Goal: Transaction & Acquisition: Obtain resource

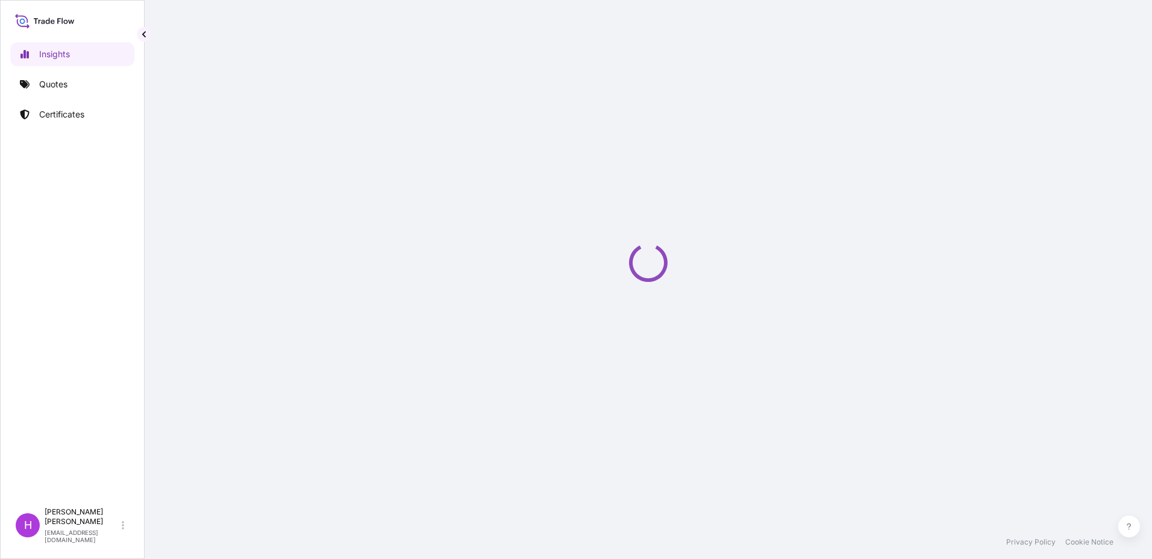
select select "2025"
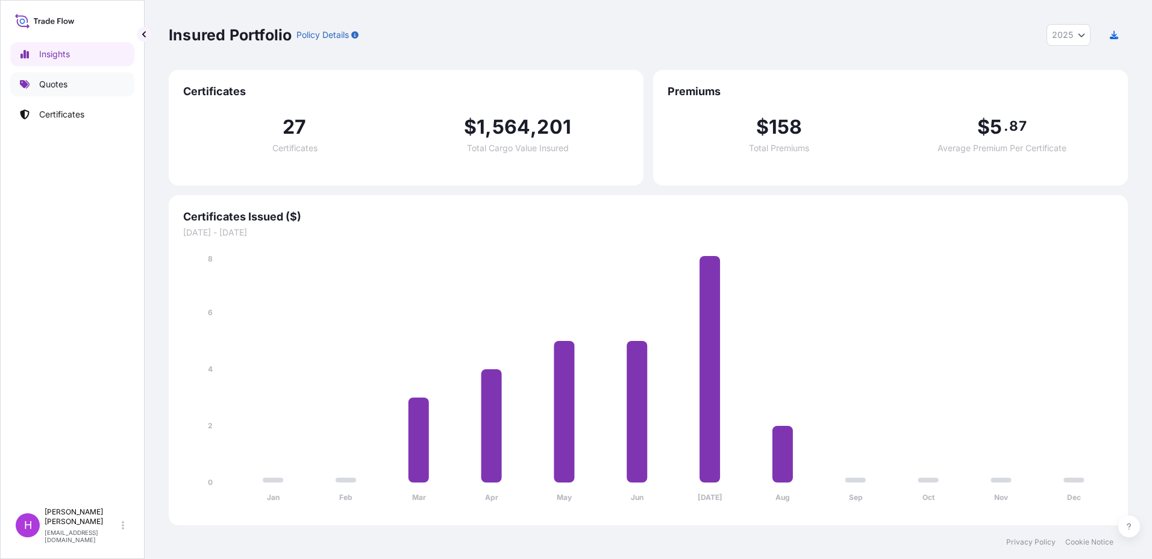
click at [52, 82] on p "Quotes" at bounding box center [53, 84] width 28 height 12
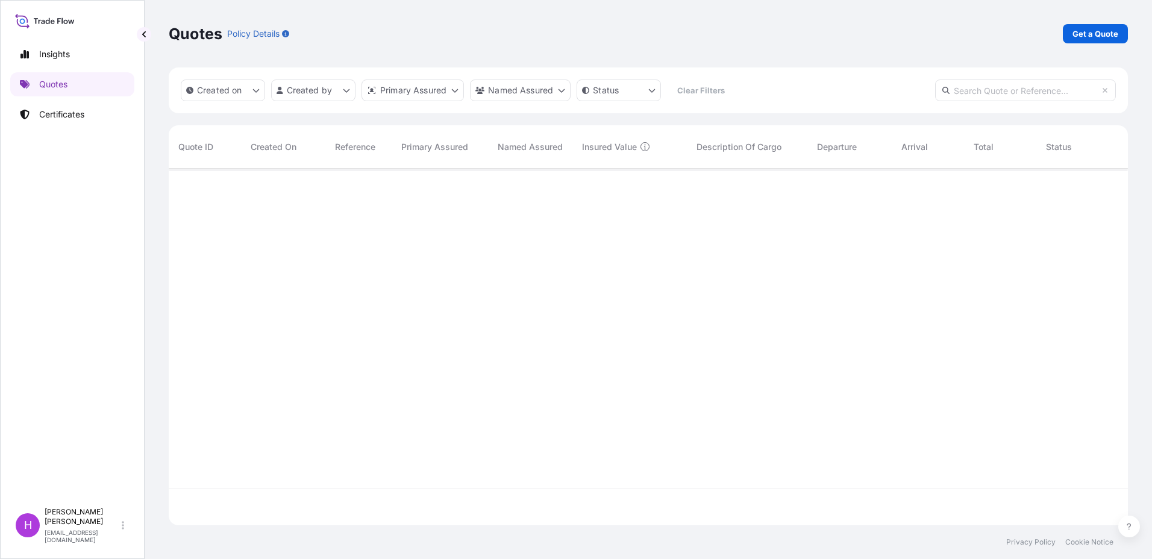
scroll to position [391, 951]
click at [1095, 33] on p "Get a Quote" at bounding box center [1096, 34] width 46 height 12
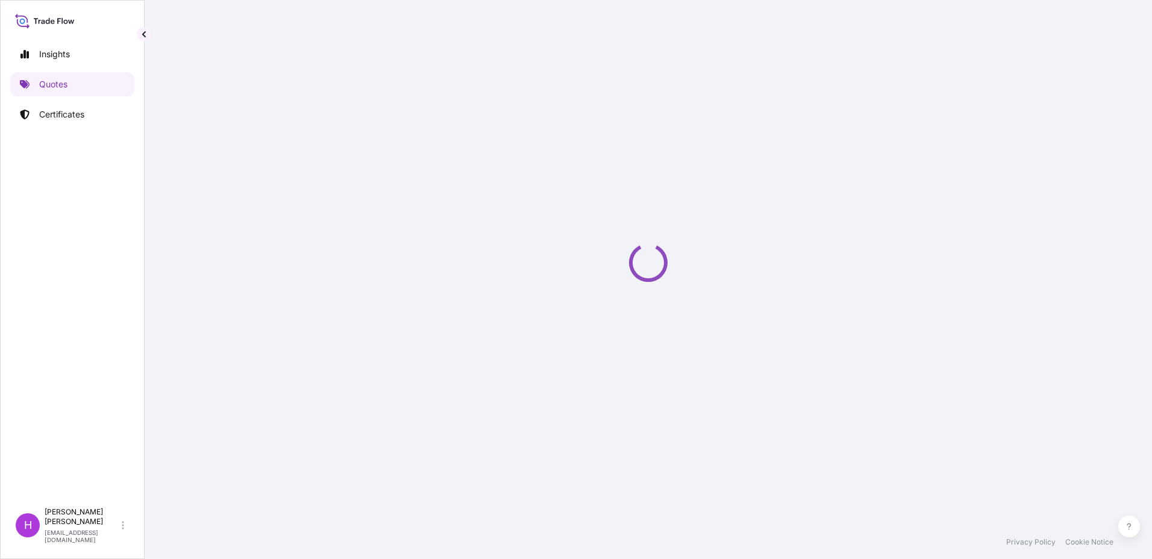
select select "Sea"
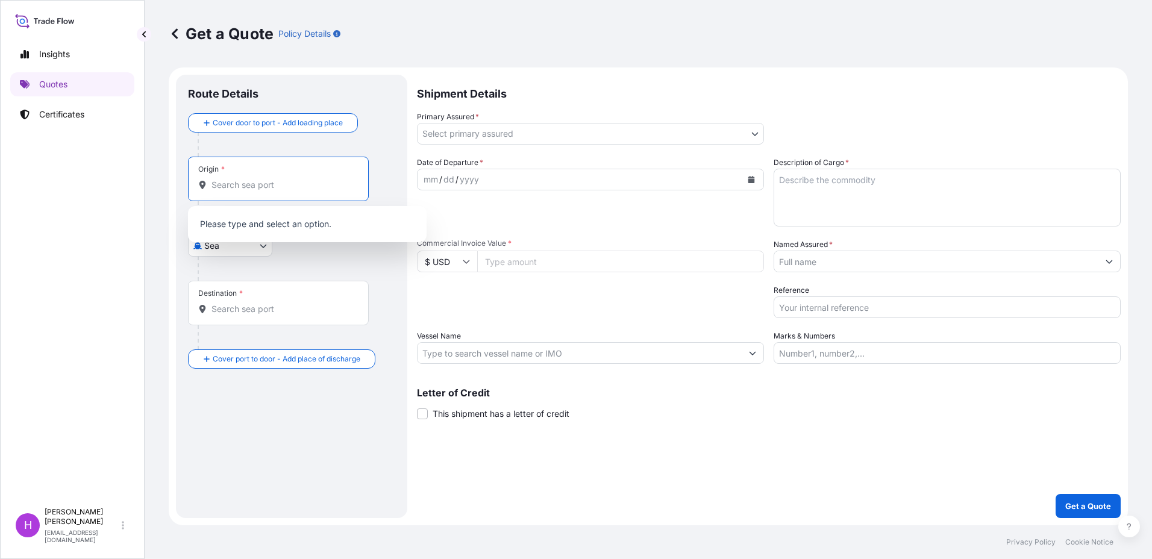
click at [265, 186] on input "Origin *" at bounding box center [283, 185] width 142 height 12
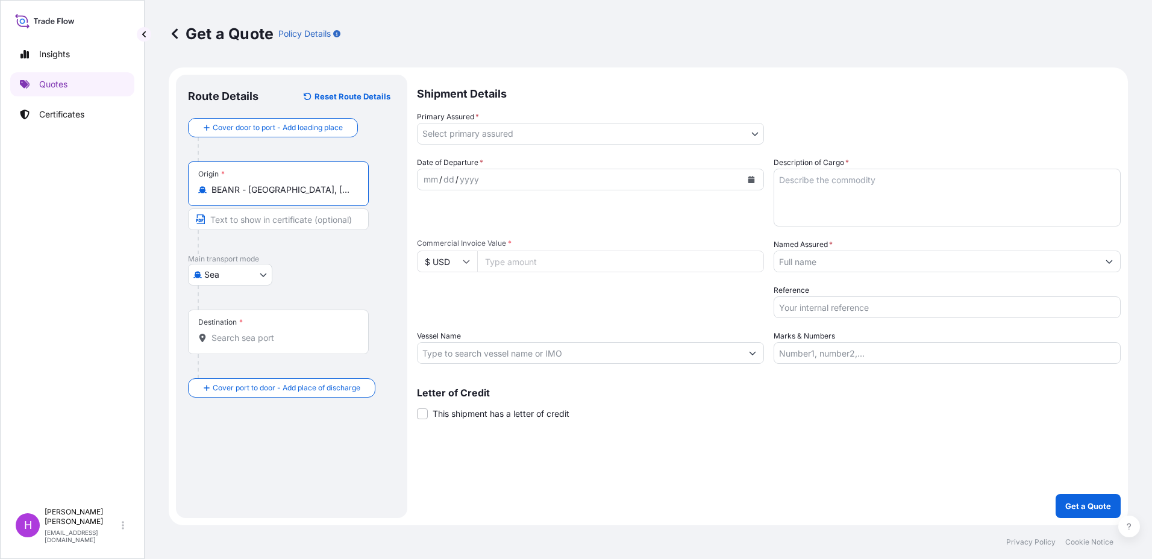
type input "BEANR - Antwerpen, Belgium"
click at [228, 344] on input "Destination *" at bounding box center [283, 338] width 142 height 12
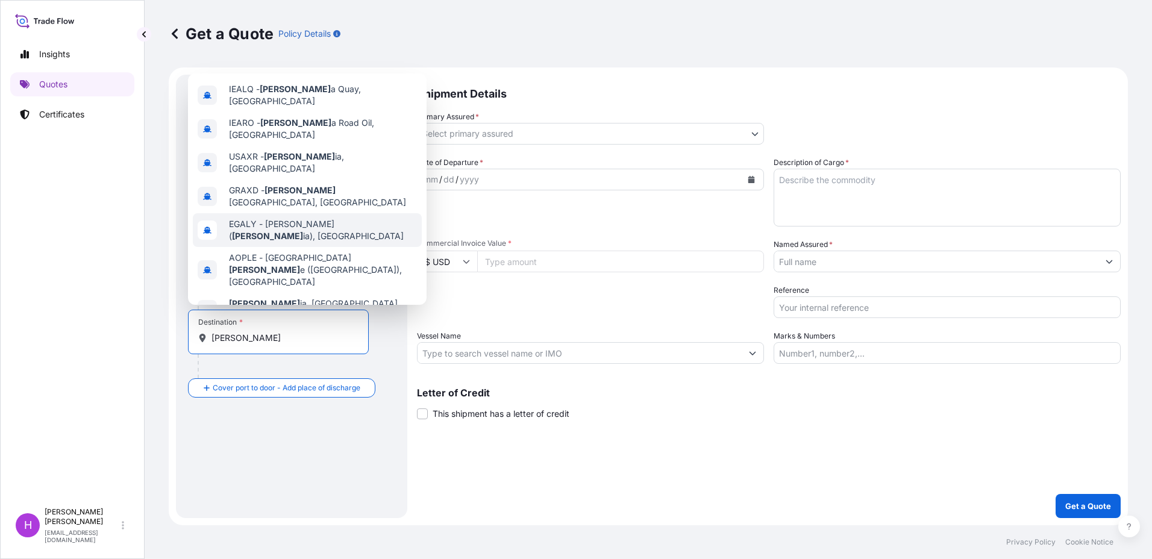
click at [282, 218] on span "EGALY - El Iskandariya ( Alexandr ia), Egypt" at bounding box center [323, 230] width 188 height 24
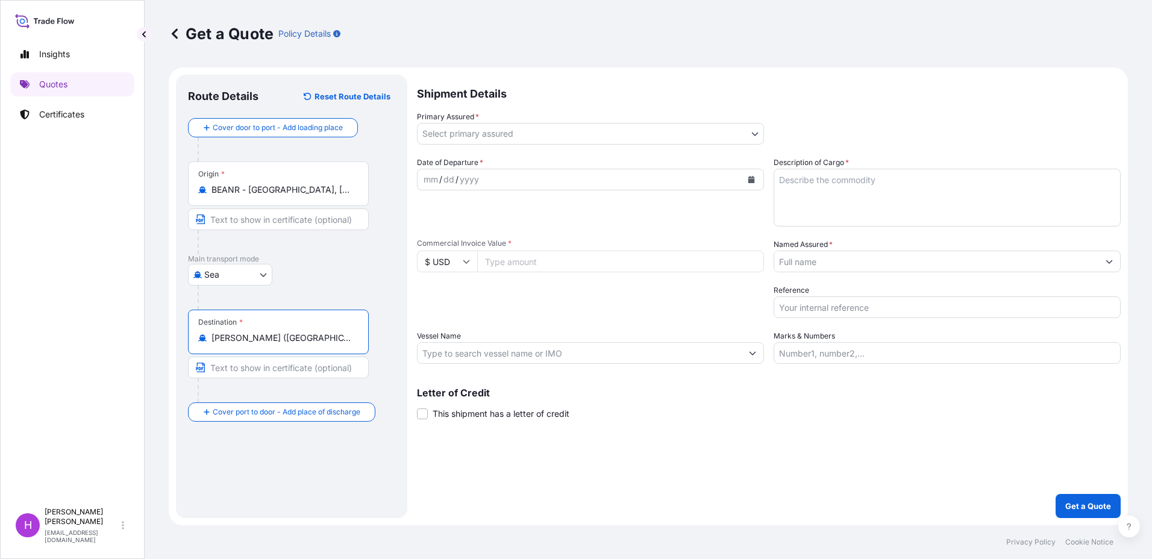
type input "EGALY - El Iskandariya (Alexandria), Egypt"
click at [513, 136] on body "Insights Quotes Certificates H Hans Mertens hamerten@q8.com Get a Quote Policy …" at bounding box center [576, 279] width 1152 height 559
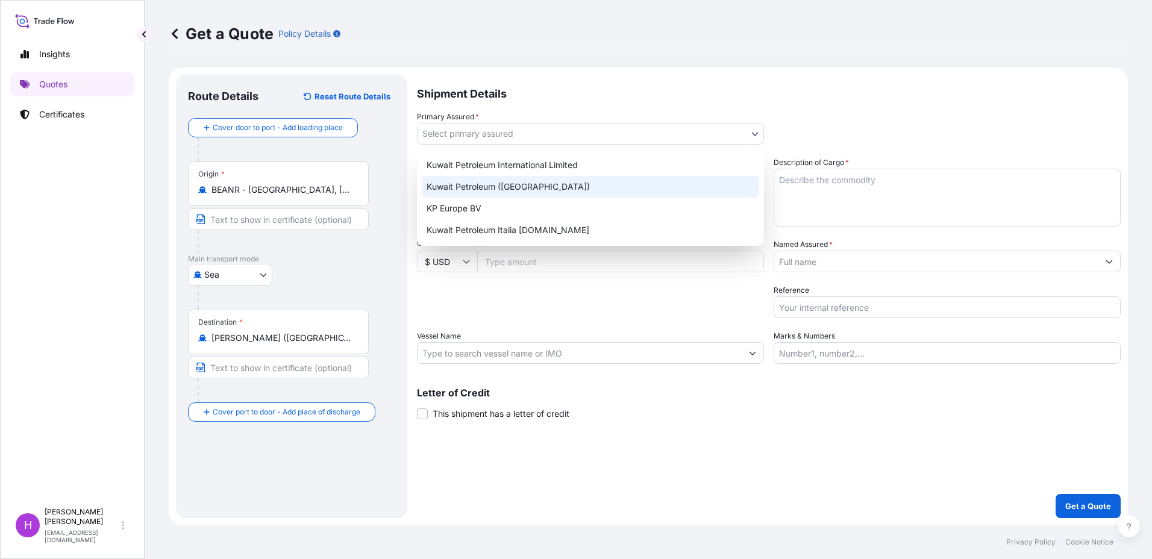
click at [476, 187] on div "Kuwait Petroleum (Belgium)" at bounding box center [591, 187] width 338 height 22
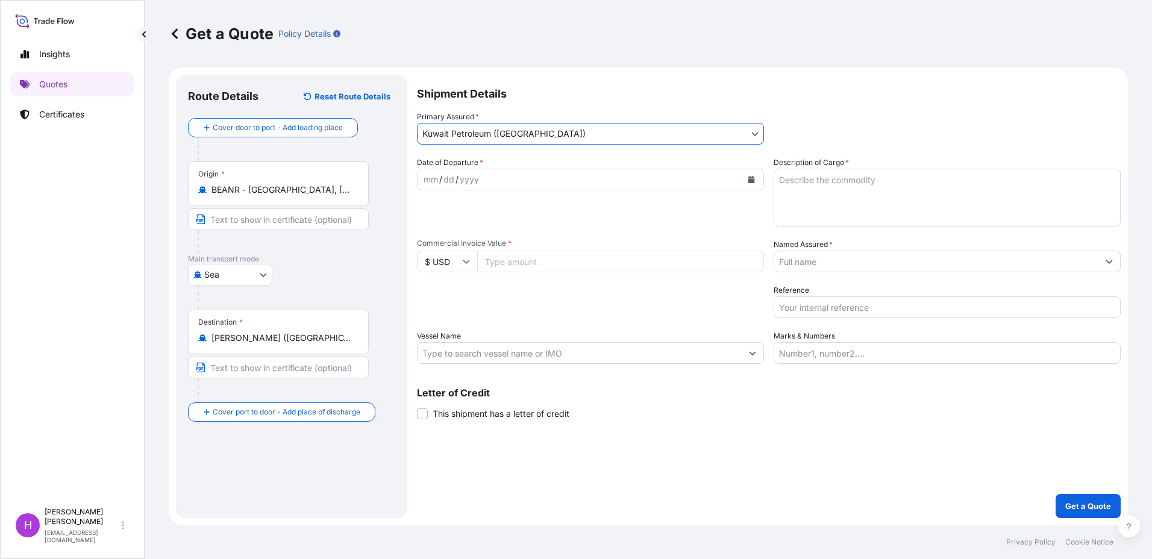
click at [818, 182] on textarea "Description of Cargo *" at bounding box center [947, 198] width 347 height 58
paste textarea "Q8 AUTO 15 ED - 208L 124DRUMS. KG N:21,897.41 ACID: 2964548852025070021 EGYPTIA…"
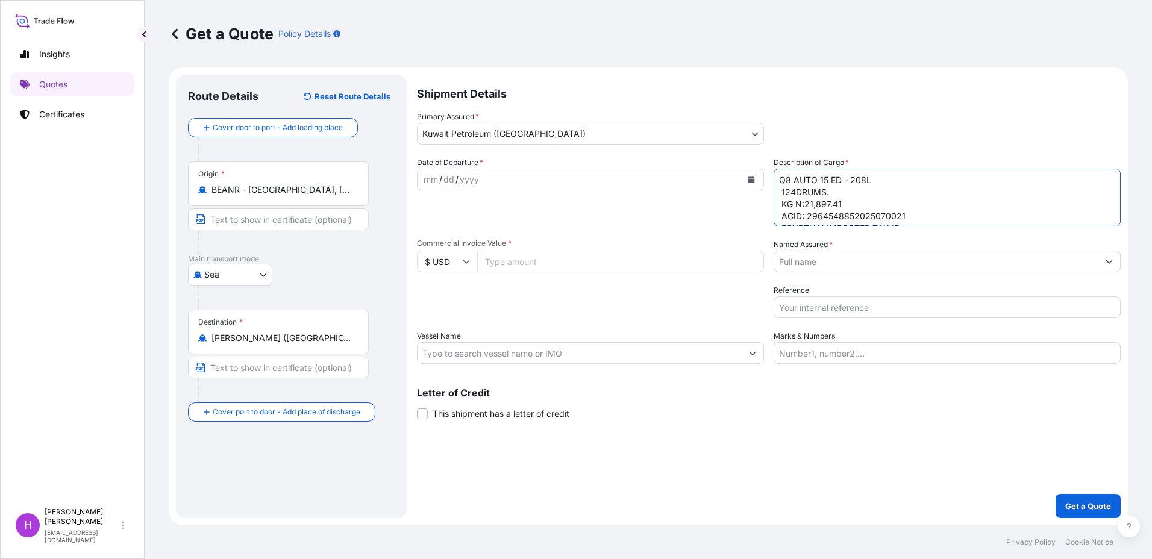
click at [780, 179] on textarea "Q8 AUTO 15 ED - 208L 124DRUMS. KG N:21,897.41 ACID: 2964548852025070021 EGYPTIA…" at bounding box center [947, 198] width 347 height 58
click at [810, 181] on textarea "1x 40FTQ8 AUTO 15 ED - 208L 124DRUMS. KG N:21,897.41 ACID: 2964548852025070021 …" at bounding box center [947, 198] width 347 height 58
click at [779, 204] on textarea "1x 40FT Q8 AUTO 15 ED - 208L 124DRUMS. KG N:21,897.41 ACID: 2964548852025070021…" at bounding box center [947, 198] width 347 height 58
click at [851, 216] on textarea "1x 40FT Q8 AUTO 15 ED - 208L 124DRUMS. KG N:21,897.41 ACID: 2964548852025070021…" at bounding box center [947, 198] width 347 height 58
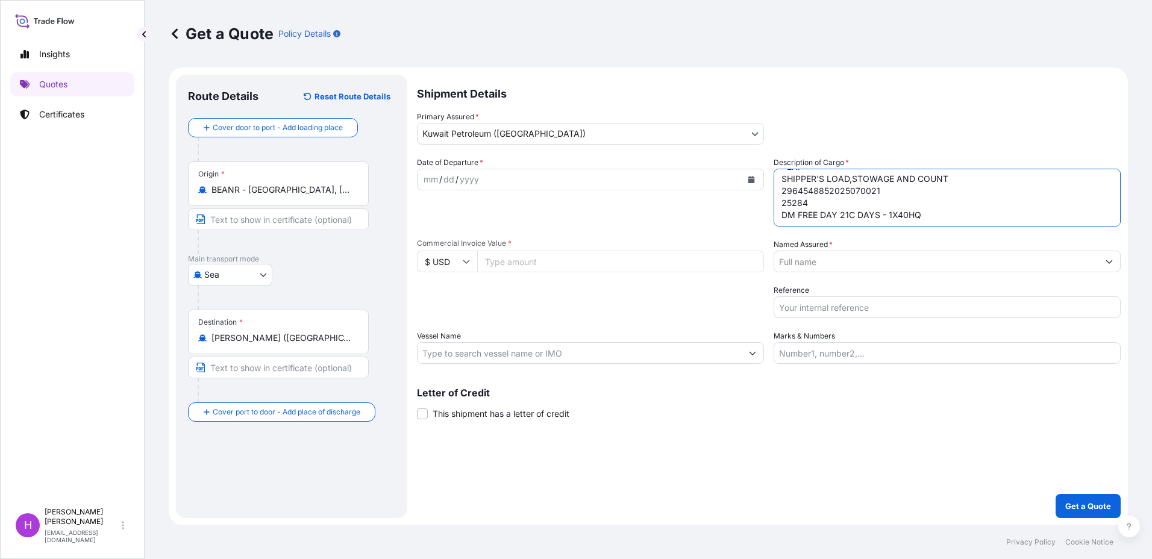
type textarea "1x 40FT Q8 AUTO 15 ED - 208L 124DRUMS. KG N:21,897.41 ACID: 2964548852025070021…"
click at [464, 265] on icon at bounding box center [466, 261] width 7 height 7
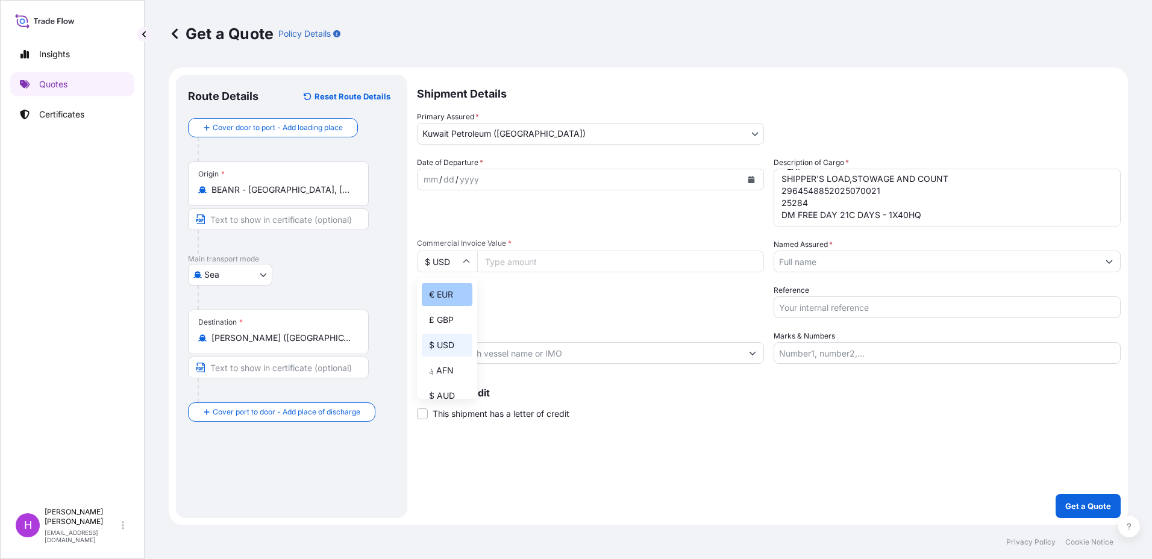
click at [438, 298] on div "€ EUR" at bounding box center [447, 294] width 51 height 23
type input "€ EUR"
click at [523, 259] on input "Commercial Invoice Value *" at bounding box center [620, 262] width 287 height 22
type input "54936.96"
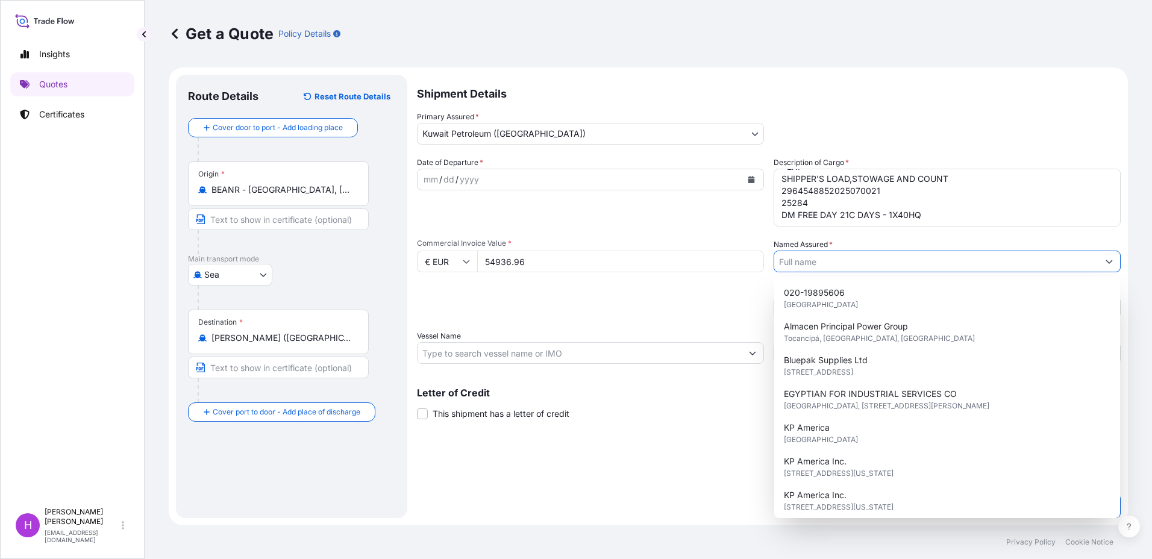
click at [819, 261] on input "Named Assured *" at bounding box center [937, 262] width 324 height 22
type input "<"
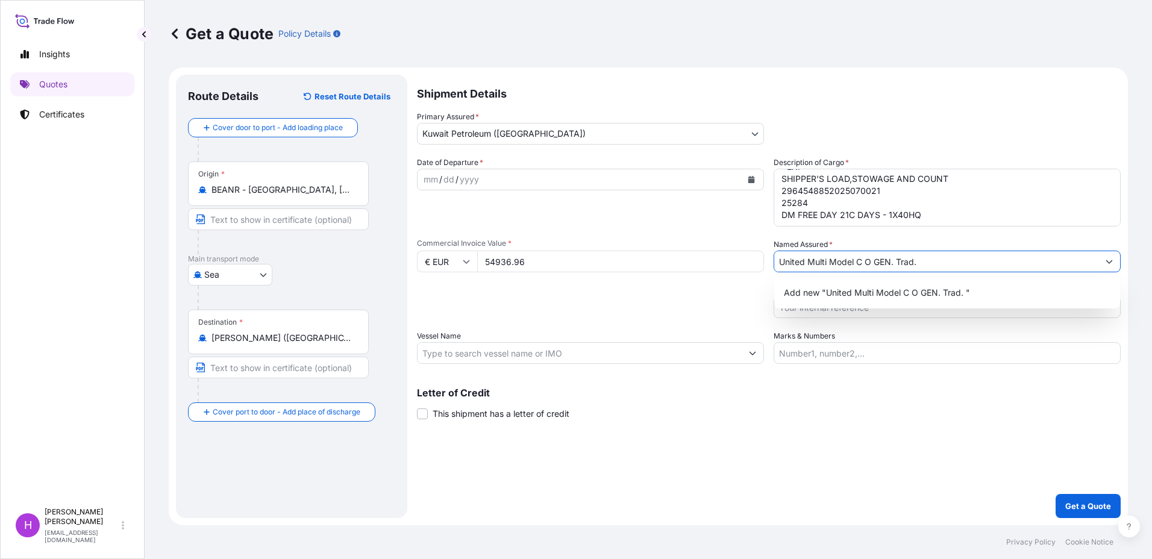
click at [885, 264] on input "United Multi Model C O GEN. Trad." at bounding box center [937, 262] width 324 height 22
click at [885, 293] on span "Add new "United Multi Model C O Gen. Trad. "" at bounding box center [876, 293] width 184 height 12
drag, startPoint x: 935, startPoint y: 264, endPoint x: 679, endPoint y: 264, distance: 256.8
click at [679, 264] on div "Date of Departure * mm / dd / yyyy Cargo Category * As Per Policy Declaration D…" at bounding box center [769, 260] width 704 height 207
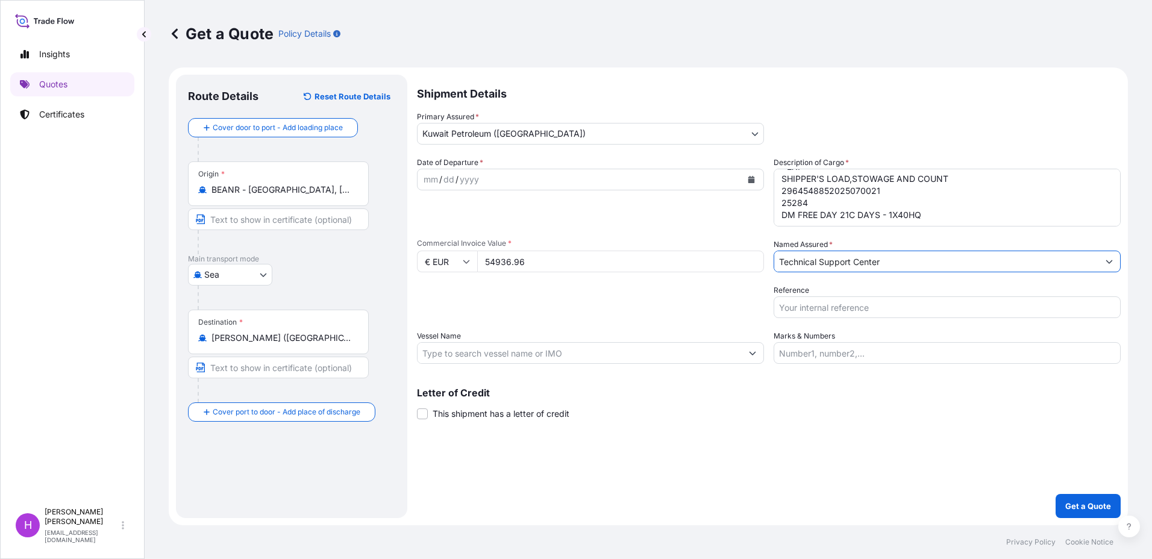
type input "Technical Support Center"
click at [804, 310] on input "Reference" at bounding box center [947, 308] width 347 height 22
type input "71274108 / Egypt"
click at [804, 340] on label "Marks & Numbers" at bounding box center [804, 336] width 61 height 12
click at [804, 342] on input "Marks & Numbers" at bounding box center [947, 353] width 347 height 22
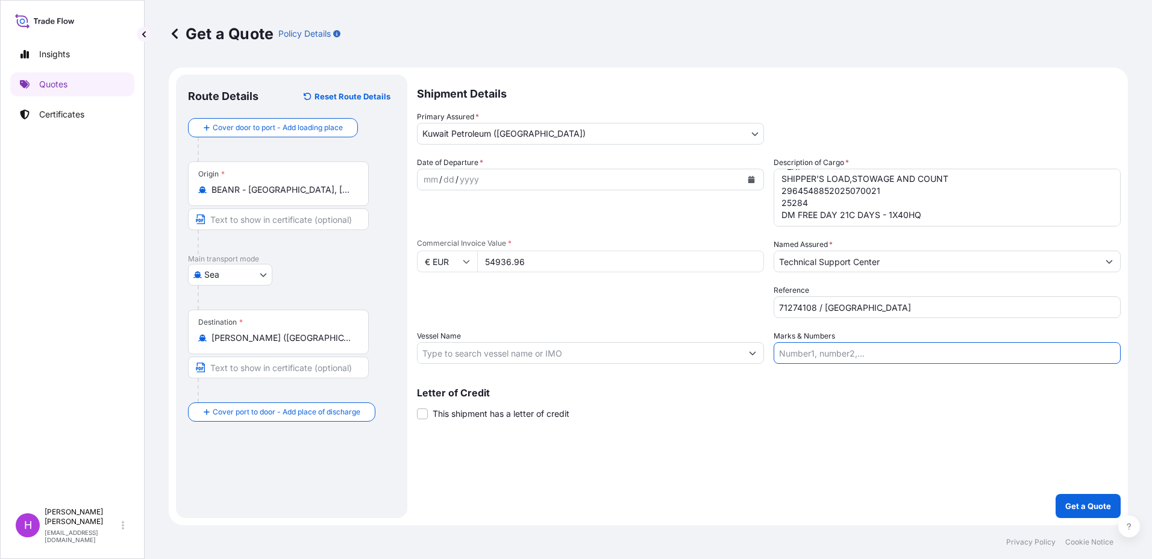
type input "T"
type input "YMLU8584814 - seal 093318"
click at [823, 178] on textarea "1x 40FT Q8 AUTO 15 ED - 208L 124DRUMS. KG N:21,897.41 ACID: 2964548852025070021…" at bounding box center [947, 198] width 347 height 58
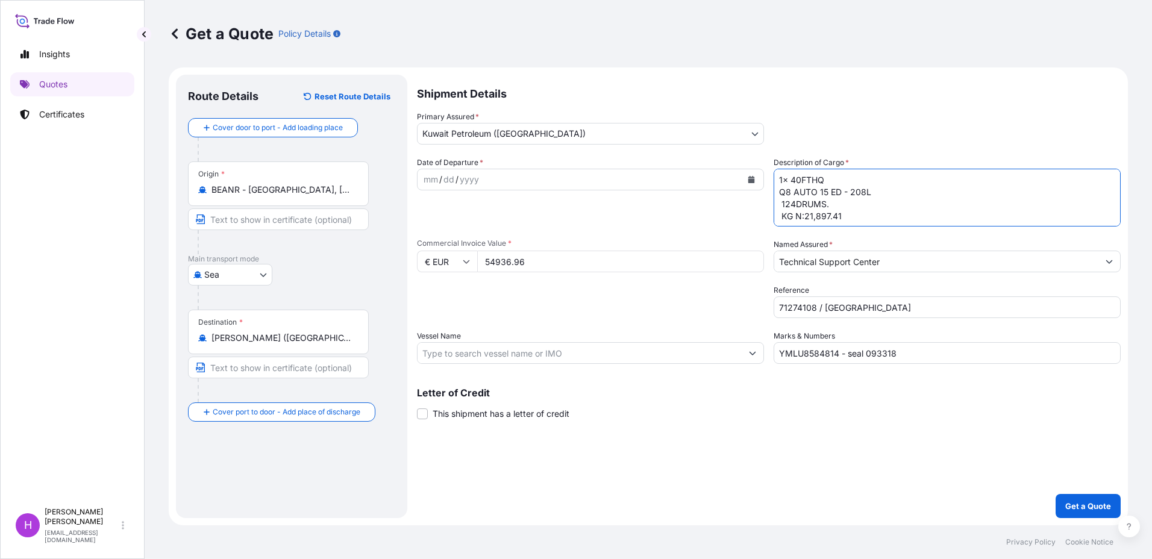
click at [810, 179] on textarea "1x 40FTHQ Q8 AUTO 15 ED - 208L 124DRUMS. KG N:21,897.41 ACID: 29645488520250700…" at bounding box center [947, 198] width 347 height 58
click at [812, 180] on textarea "1x 40FTHQ Q8 AUTO 15 ED - 208L 124DRUMS. KG N:21,897.41 ACID: 29645488520250700…" at bounding box center [947, 198] width 347 height 58
click at [840, 213] on textarea "1x 40FT HQ Q8 AUTO 15 ED - 208L 124DRUMS. KG N:21,897.41 ACID: 2964548852025070…" at bounding box center [947, 198] width 347 height 58
drag, startPoint x: 834, startPoint y: 215, endPoint x: 781, endPoint y: 177, distance: 64.7
click at [781, 177] on textarea "1x 40FT HQ Q8 AUTO 15 ED - 208L 124DRUMS. KG N:21,897.41 ACID: 2964548852025070…" at bounding box center [947, 198] width 347 height 58
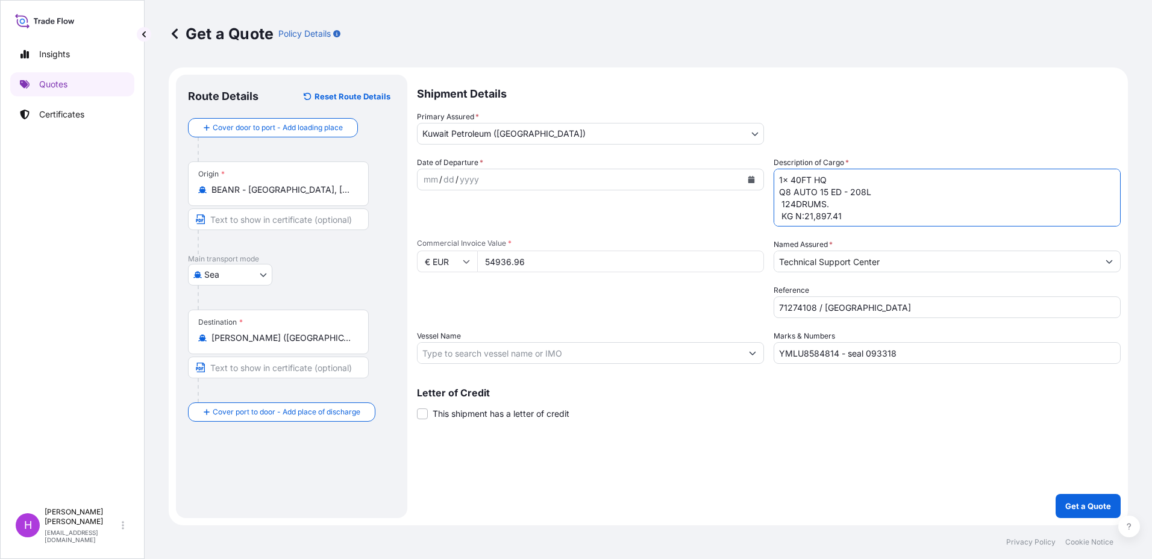
click at [796, 217] on textarea "1x 40FT HQ Q8 AUTO 15 ED - 208L 124DRUMS. KG N:21,897.41 ACID: 2964548852025070…" at bounding box center [947, 198] width 347 height 58
click at [838, 216] on textarea "1x 40FT HQ Q8 AUTO 15 ED - 208L 124DRUMS. KG N:21,897.41 ACID: 2964548852025070…" at bounding box center [947, 198] width 347 height 58
click at [841, 217] on textarea "1x 40FT HQ Q8 AUTO 15 ED - 208L 124DRUMS. KG N:21,897.41 ACID: 2964548852025070…" at bounding box center [947, 198] width 347 height 58
drag, startPoint x: 843, startPoint y: 216, endPoint x: 806, endPoint y: 189, distance: 45.3
click at [806, 189] on textarea "1x 40FT HQ Q8 AUTO 15 ED - 208L 124DRUMS. KG N:21,897.41 ACID: 2964548852025070…" at bounding box center [947, 198] width 347 height 58
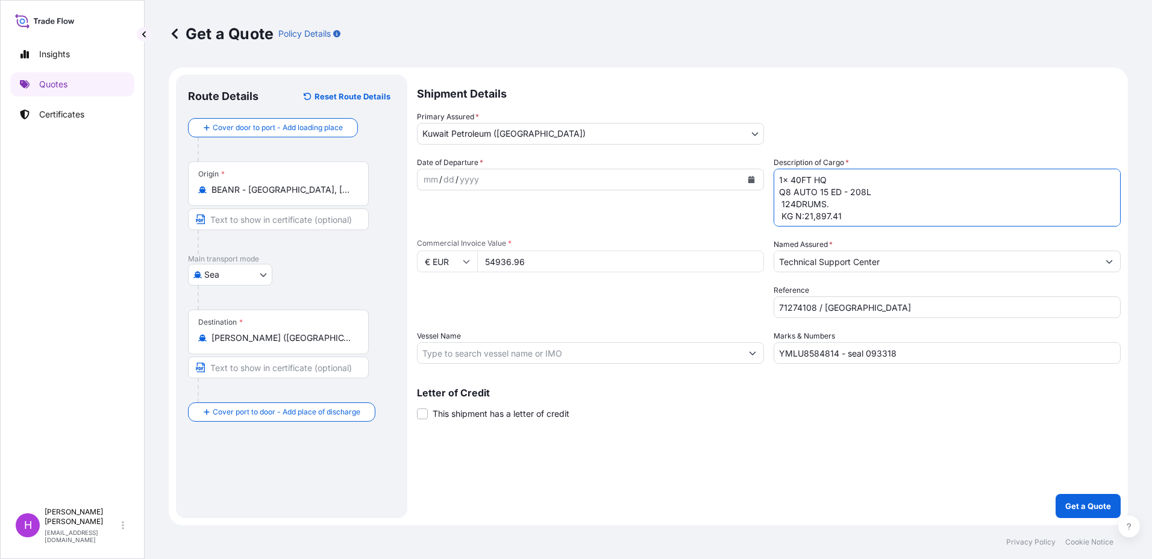
click at [843, 212] on textarea "1x 40FT HQ Q8 AUTO 15 ED - 208L 124DRUMS. KG N:21,897.41 ACID: 2964548852025070…" at bounding box center [947, 198] width 347 height 58
click at [784, 206] on textarea "1x 40FT HQ Q8 AUTO 15 ED - 208L 124DRUMS. 23754.432 kgs gross weight ACID: 2964…" at bounding box center [947, 198] width 347 height 58
click at [794, 198] on textarea "1x 40FT HQ Q8 AUTO 15 ED - 208L 124DRUMS. 23754.432 kgs gross weight ACID: 2964…" at bounding box center [947, 198] width 347 height 58
drag, startPoint x: 838, startPoint y: 178, endPoint x: 747, endPoint y: 178, distance: 91.0
click at [747, 178] on div "Date of Departure * mm / dd / yyyy Cargo Category * As Per Policy Declaration D…" at bounding box center [769, 260] width 704 height 207
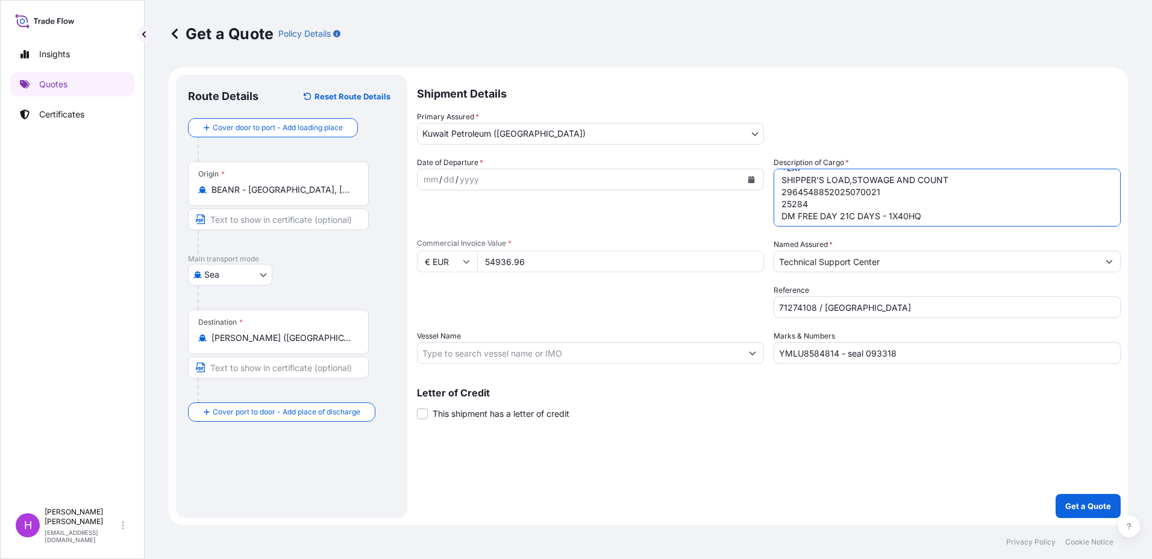
scroll to position [182, 0]
type textarea "Q8 AUTO 15 ED - 208L 124 DRUMS. 23754.432 kgs gross weight ACID: 29645488520250…"
click at [498, 351] on input "Vessel Name" at bounding box center [580, 353] width 324 height 22
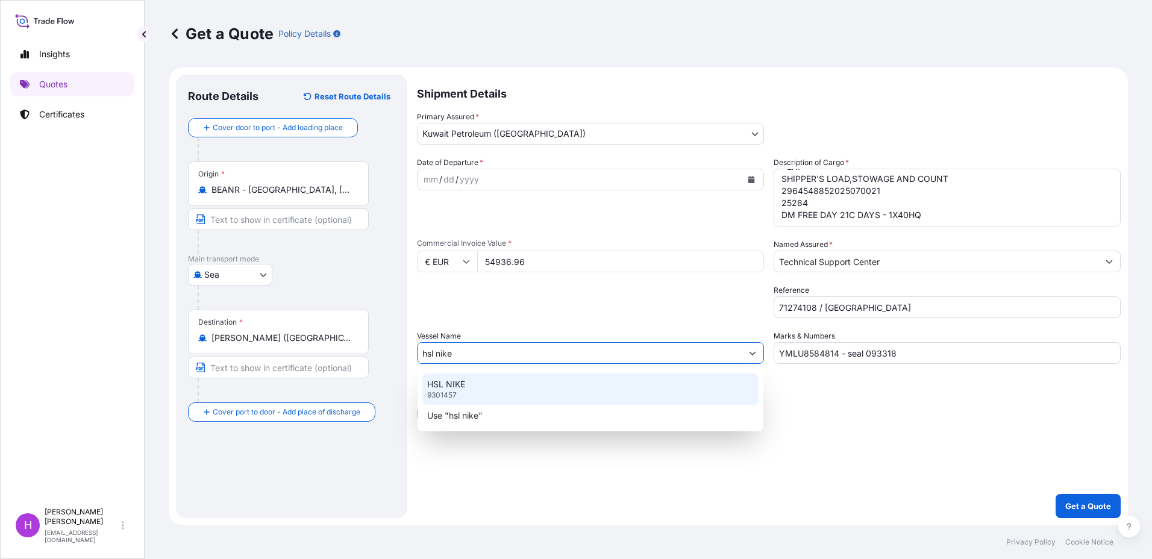
click at [465, 397] on div "HSL NIKE 9301457" at bounding box center [591, 389] width 336 height 31
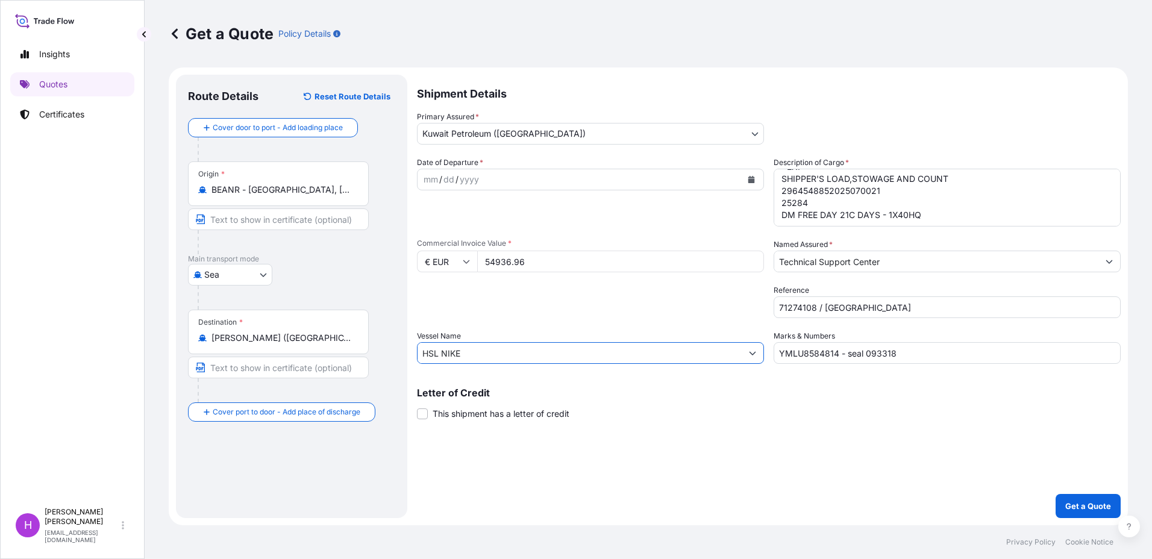
type input "HSL NIKE"
click at [752, 177] on icon "Calendar" at bounding box center [752, 179] width 7 height 7
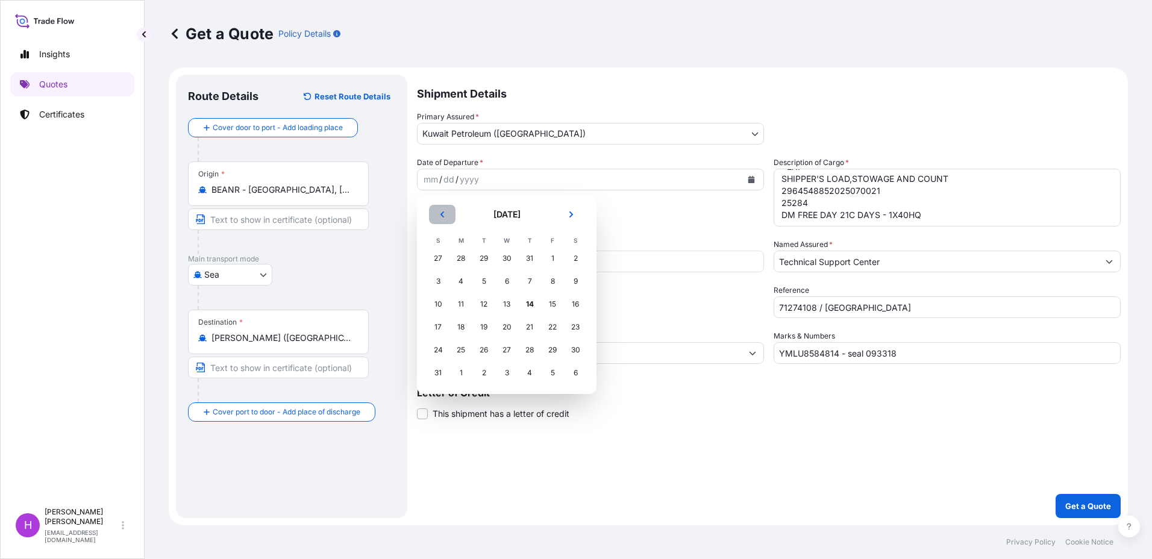
click at [432, 205] on button "Previous" at bounding box center [442, 214] width 27 height 19
click at [485, 353] on div "29" at bounding box center [484, 350] width 22 height 22
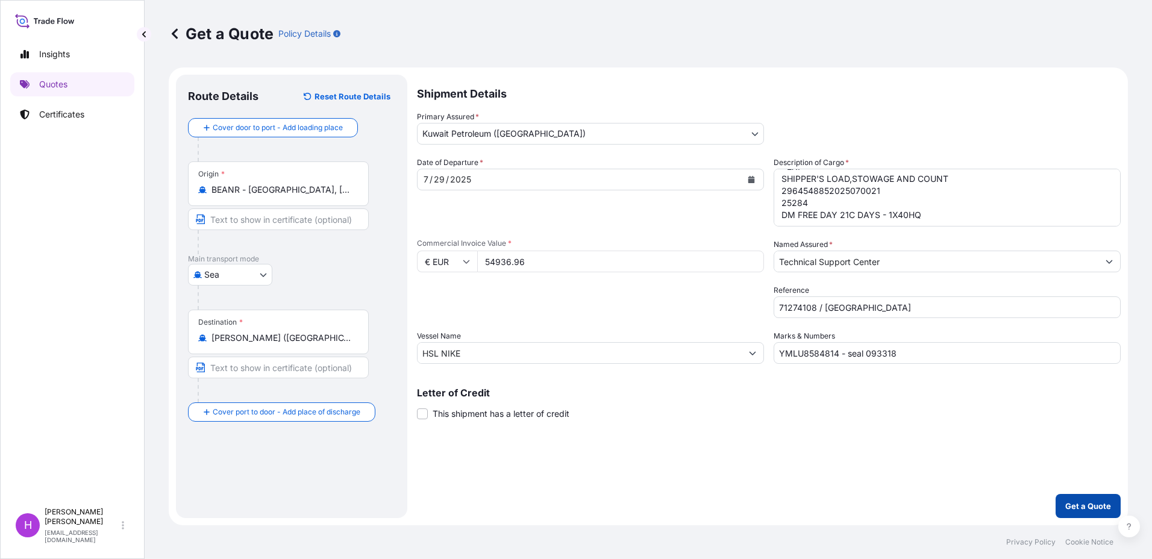
click at [1090, 507] on p "Get a Quote" at bounding box center [1089, 506] width 46 height 12
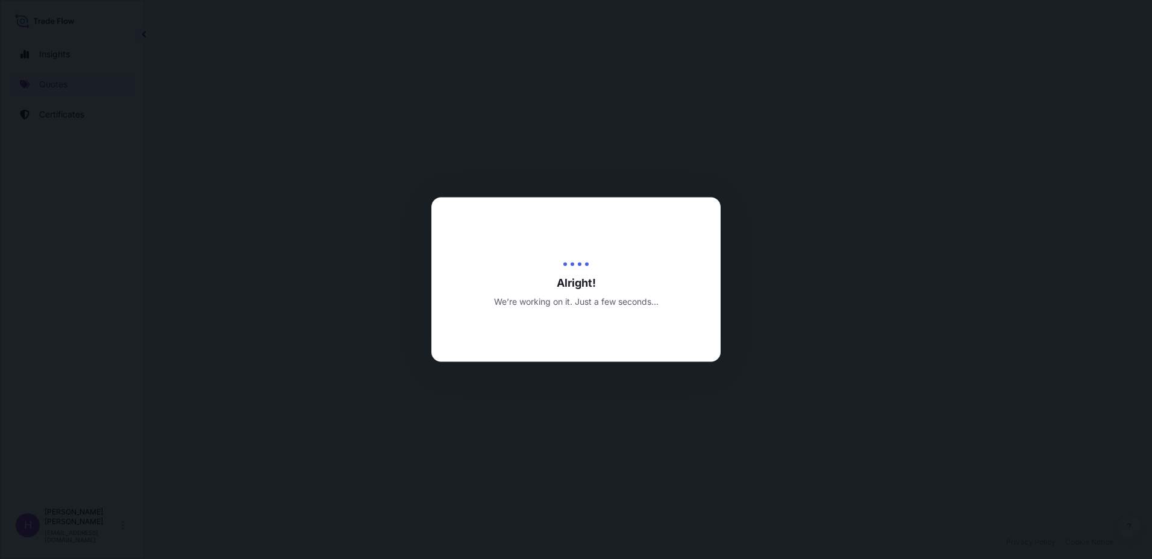
select select "Sea"
select select "31889"
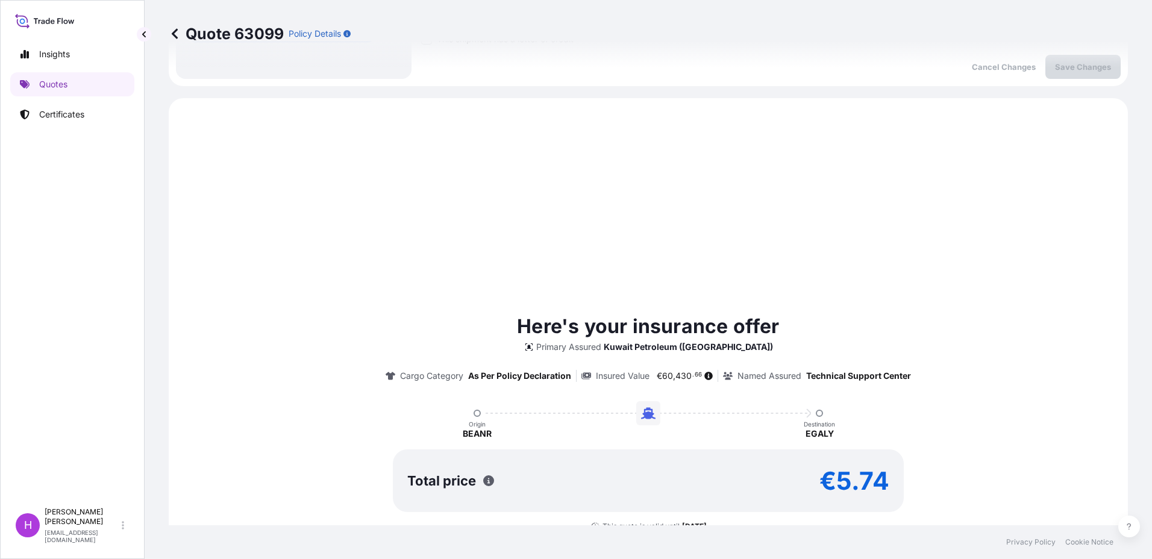
scroll to position [413, 0]
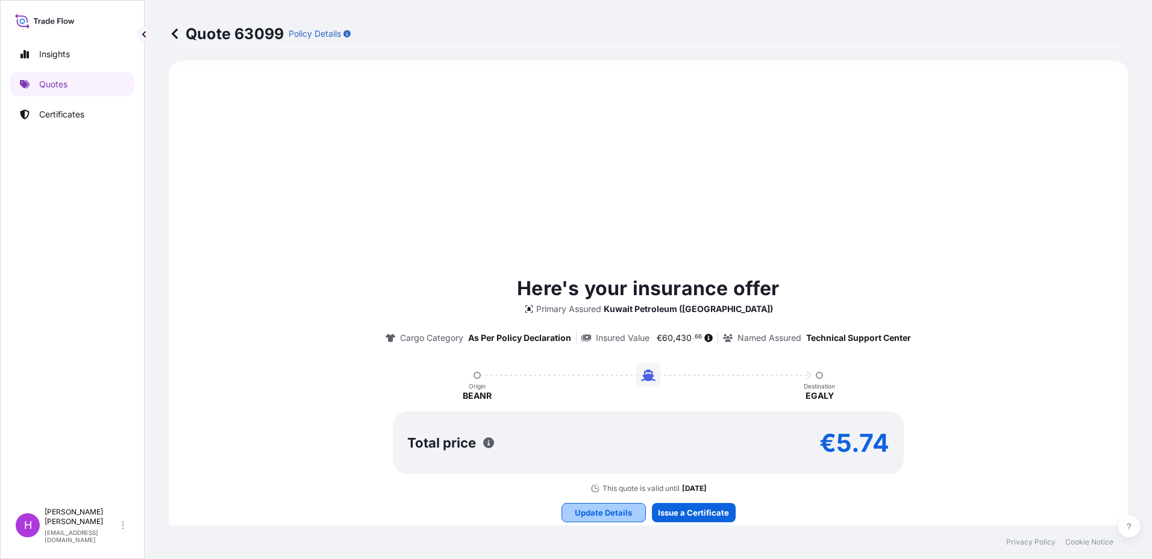
click at [608, 512] on p "Update Details" at bounding box center [603, 513] width 57 height 12
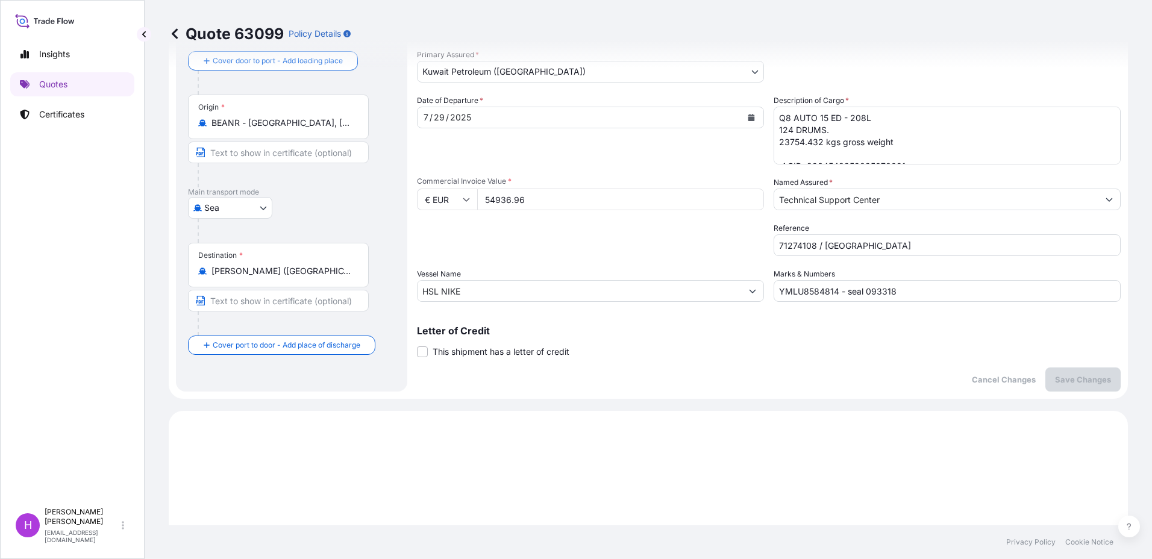
scroll to position [19, 0]
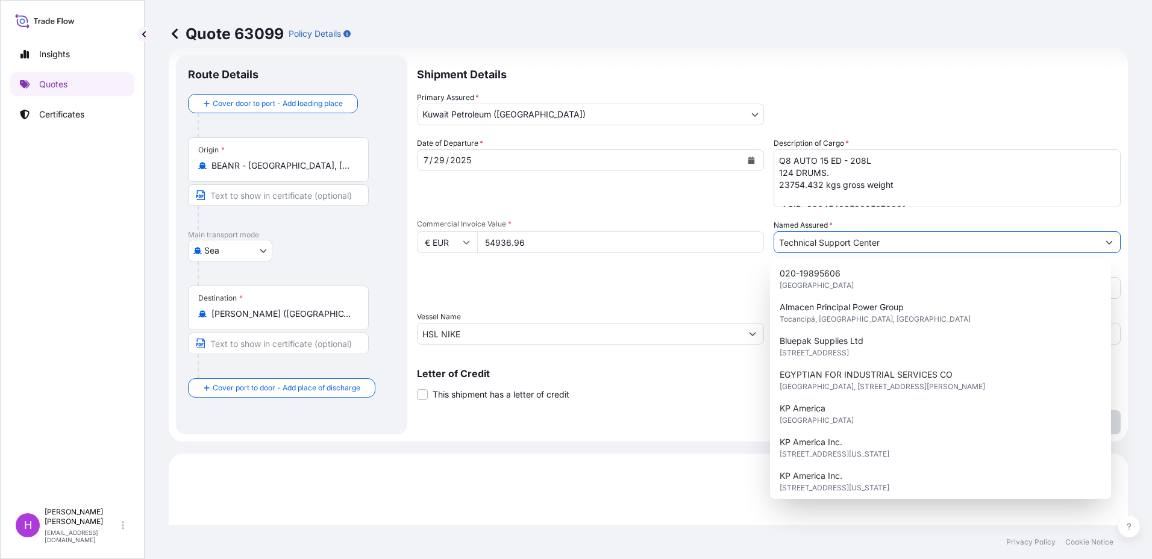
click at [925, 246] on input "Technical Support Center" at bounding box center [937, 242] width 324 height 22
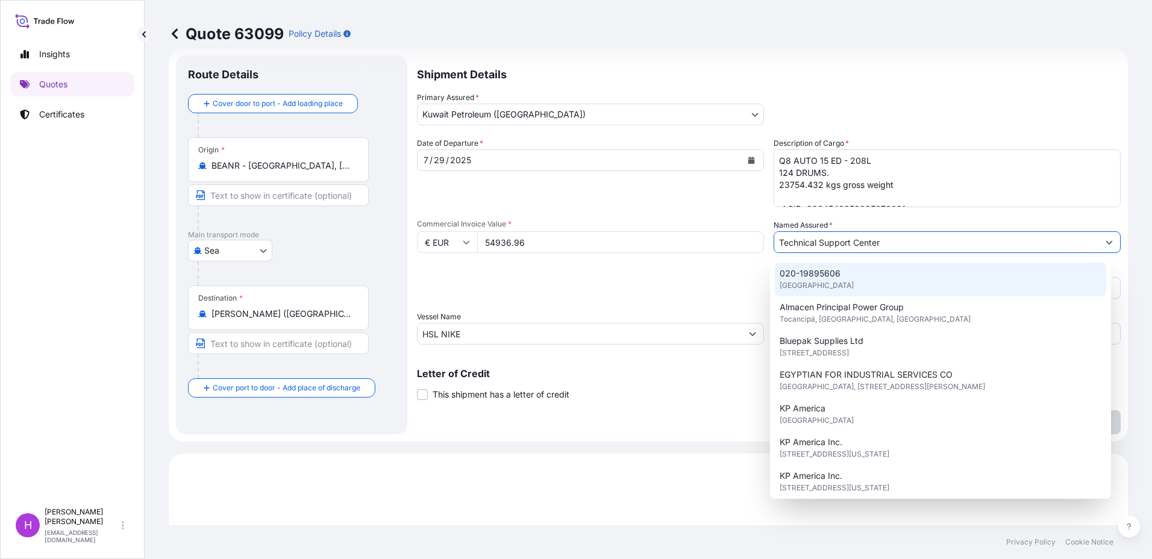
click at [668, 283] on div "Packing Category Type to search a container mode Please select a primary mode o…" at bounding box center [590, 282] width 347 height 34
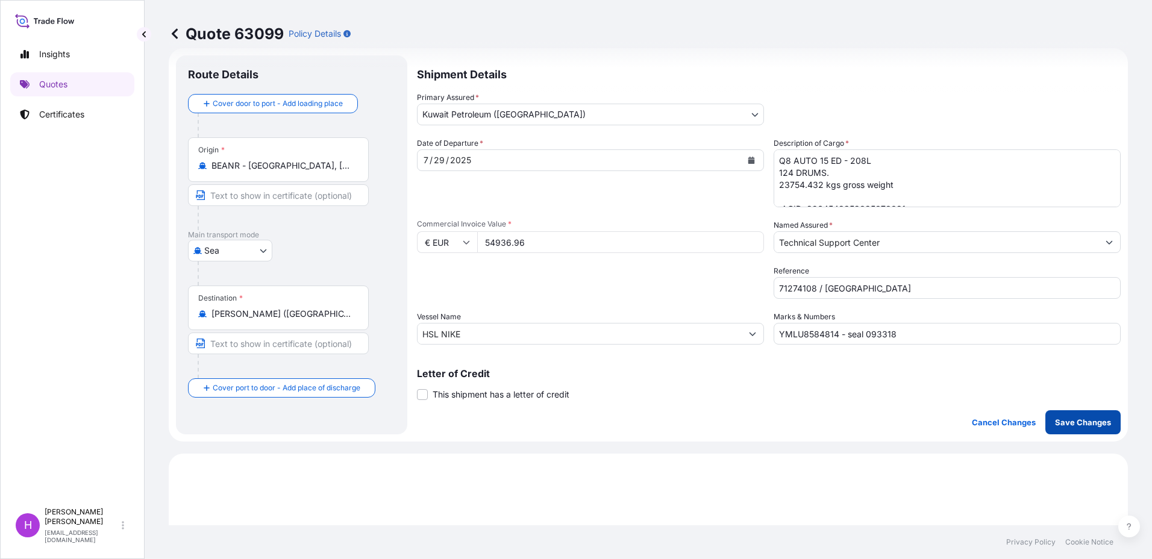
click at [1076, 422] on p "Save Changes" at bounding box center [1083, 423] width 56 height 12
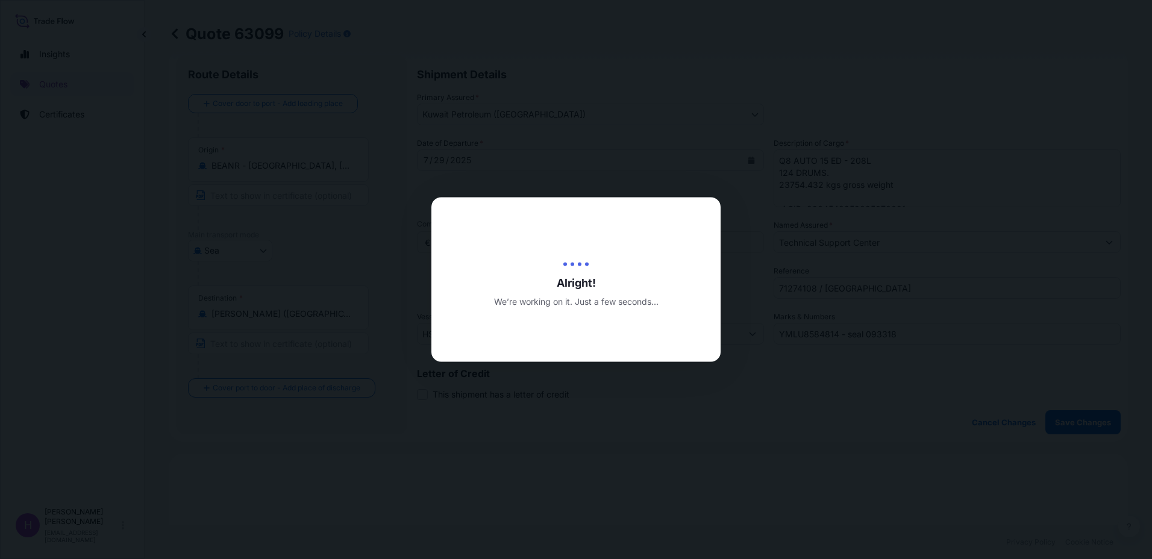
type input "08/14/2025"
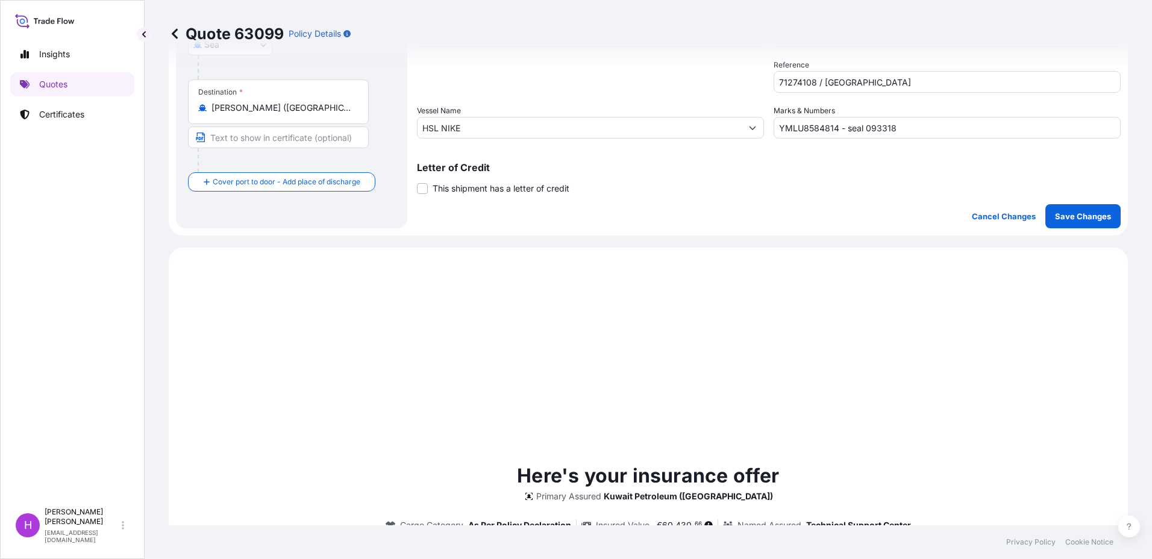
scroll to position [413, 0]
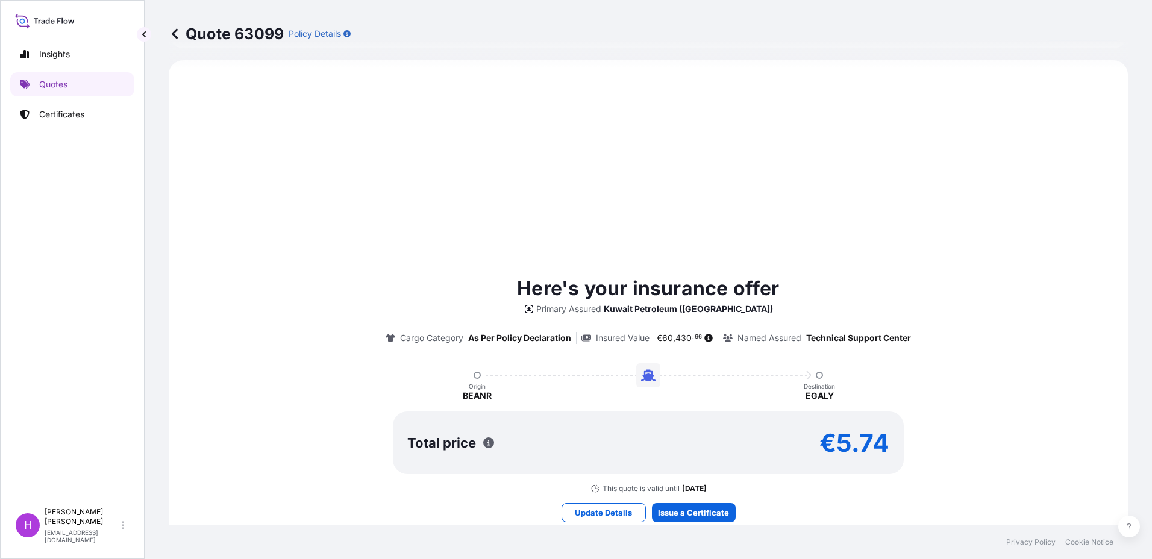
select select "Sea"
select select "31889"
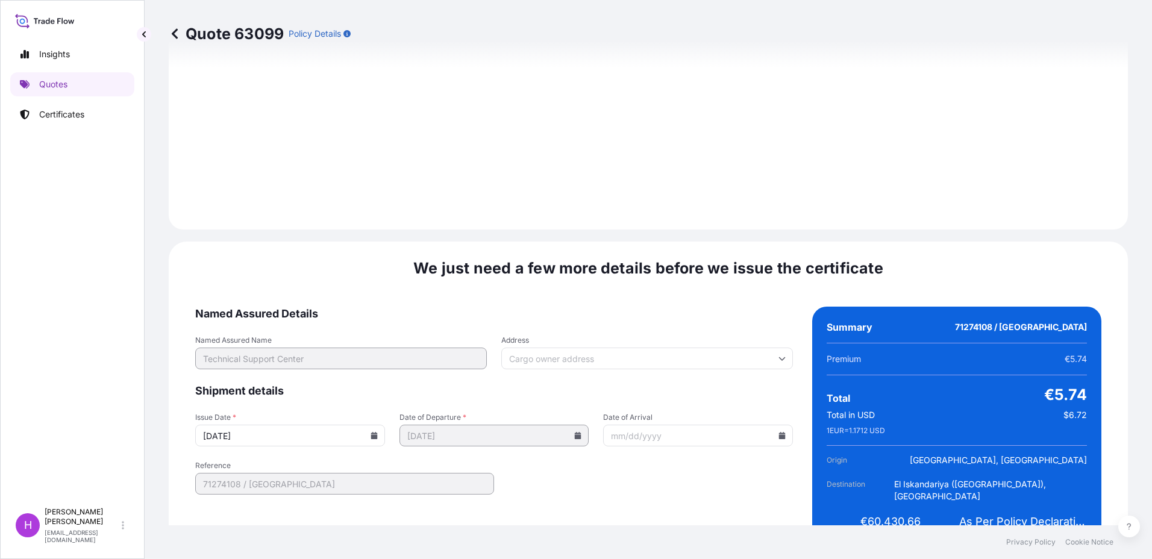
scroll to position [1280, 0]
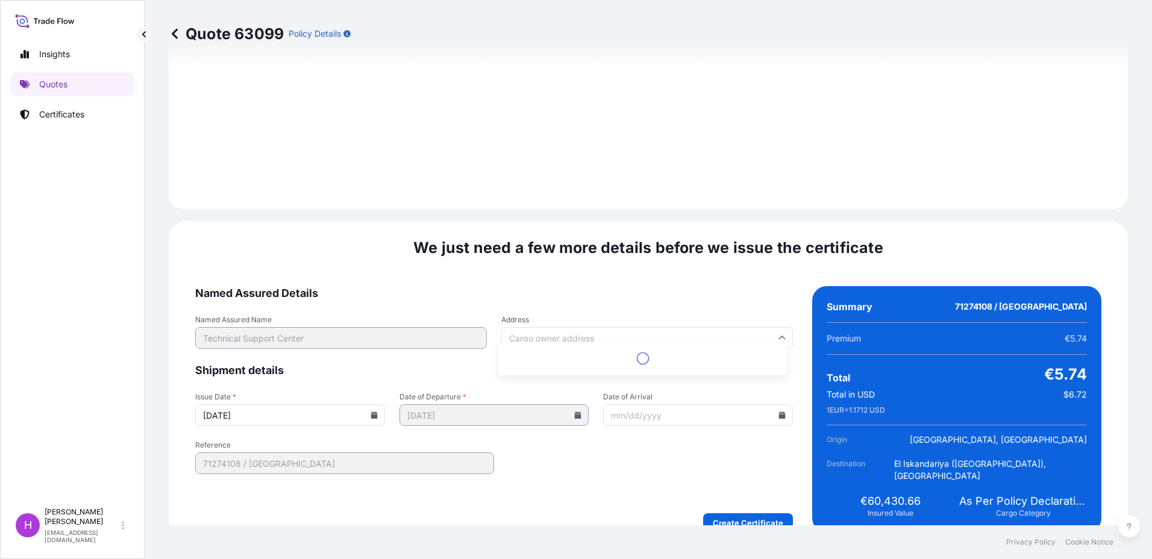
click at [538, 327] on input "Address" at bounding box center [648, 338] width 292 height 22
click at [560, 329] on input "Address" at bounding box center [648, 338] width 292 height 22
click at [567, 327] on input "Address" at bounding box center [648, 338] width 292 height 22
type input "s"
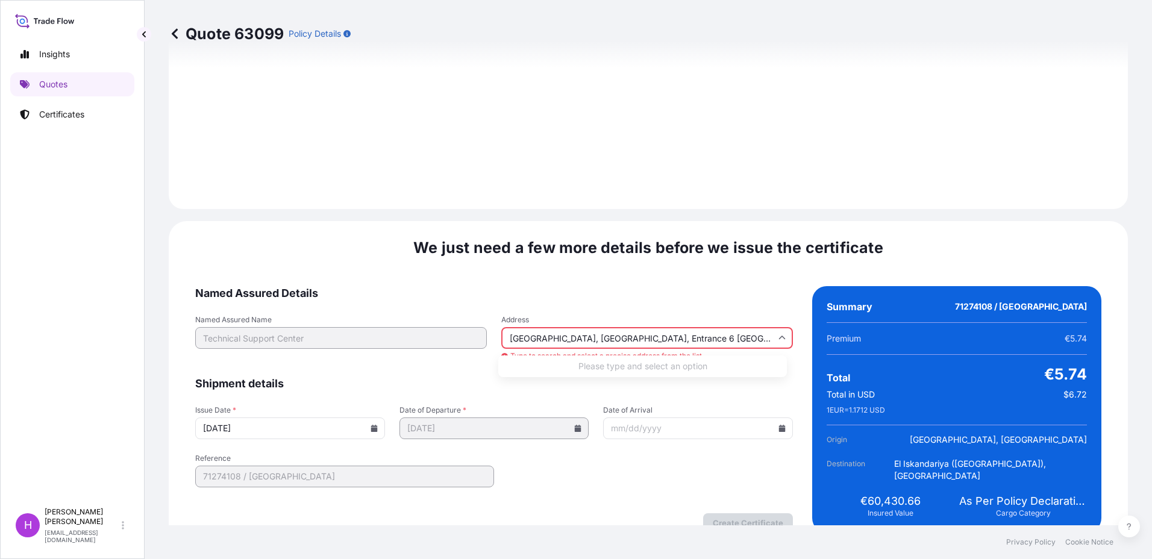
click at [589, 327] on input "Syrag Mall Towers, Tower 3, Entrance 6 Naser City" at bounding box center [648, 338] width 292 height 22
click at [582, 330] on input "Syrag Mall Towers, Tower 3, Entrance 6 Naser City" at bounding box center [648, 338] width 292 height 22
drag, startPoint x: 582, startPoint y: 327, endPoint x: 737, endPoint y: 327, distance: 154.9
click at [737, 327] on input "Syrag Mall Towers, Tower 3, Entrance 6 Naser City" at bounding box center [648, 338] width 292 height 22
click at [601, 327] on input "Syrag Mall Towers" at bounding box center [648, 338] width 292 height 22
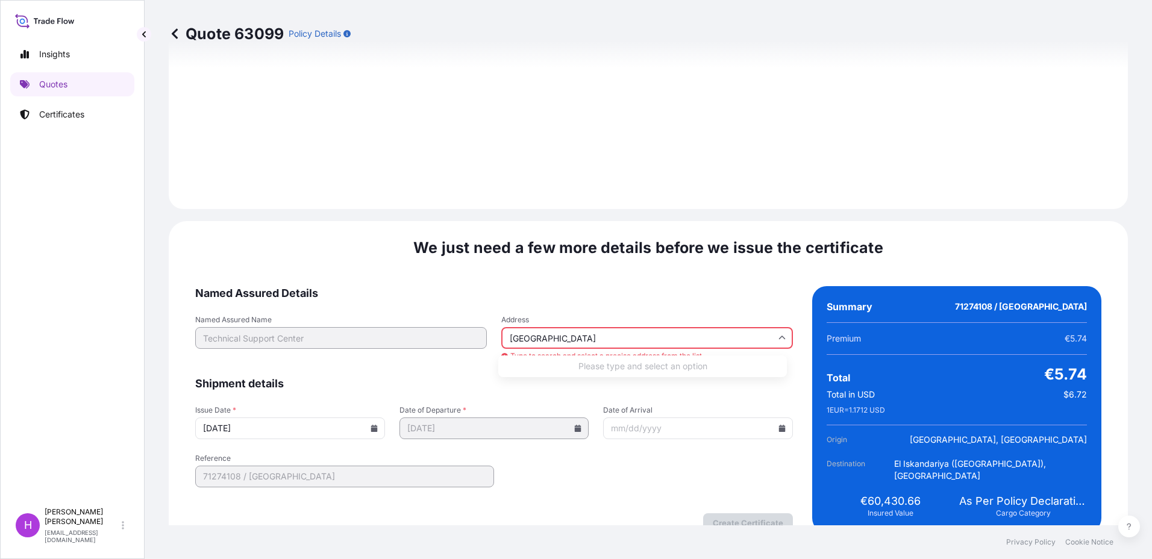
click at [599, 327] on input "Syrag Mall Towers" at bounding box center [648, 338] width 292 height 22
type input "S"
click at [606, 291] on form "Named Assured Details Named Assured Name Technical Support Center Address Type …" at bounding box center [494, 409] width 598 height 247
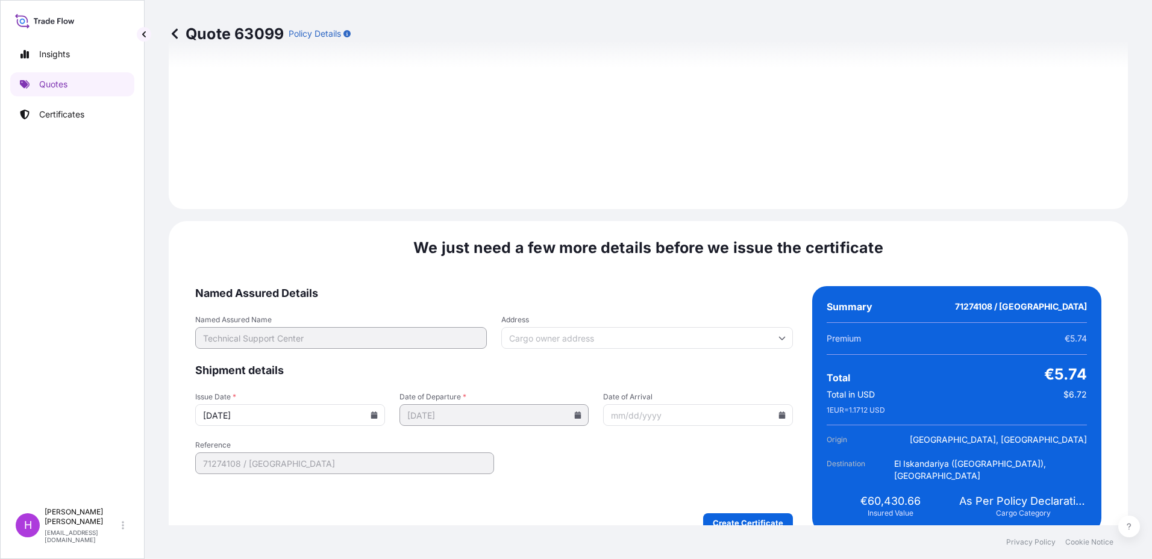
click at [607, 327] on input "Address" at bounding box center [648, 338] width 292 height 22
type input "naser city"
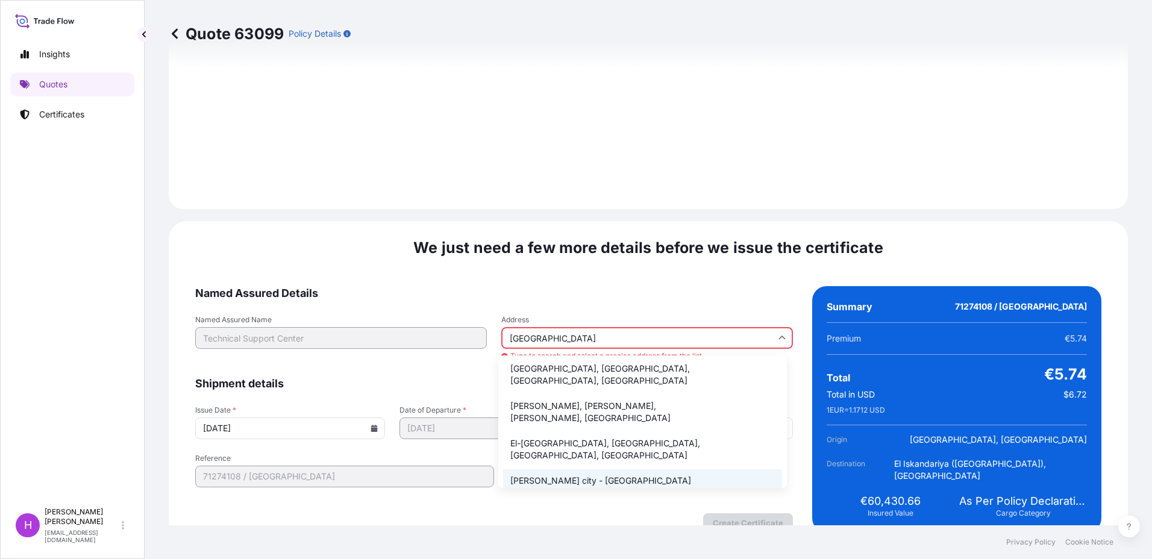
scroll to position [0, 0]
click at [415, 321] on div "Named Assured Name Technical Support Center Address naser city Type to search a…" at bounding box center [494, 338] width 598 height 47
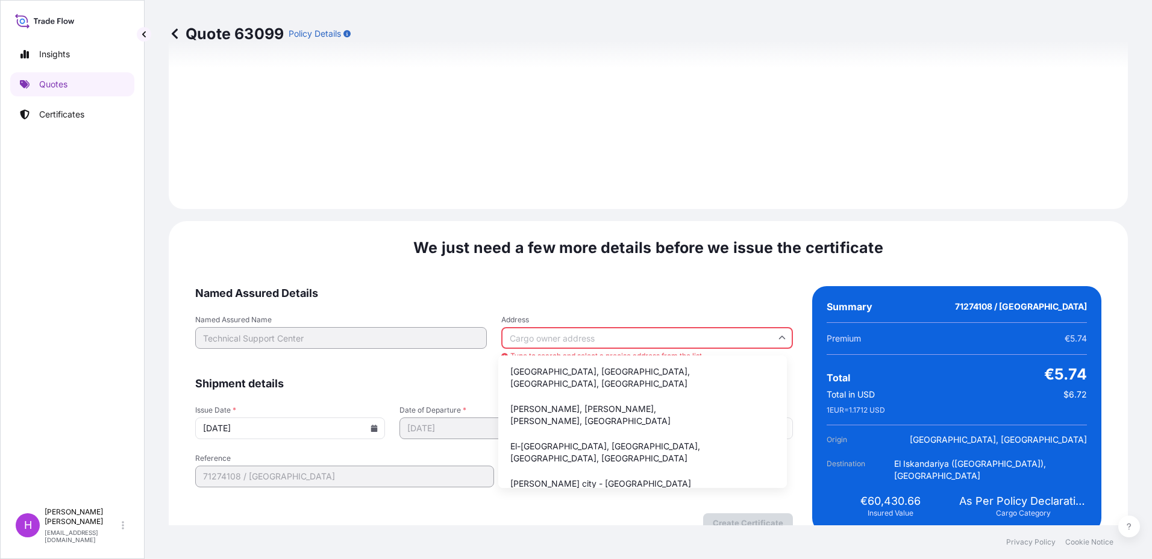
click at [608, 286] on span "Named Assured Details" at bounding box center [494, 293] width 598 height 14
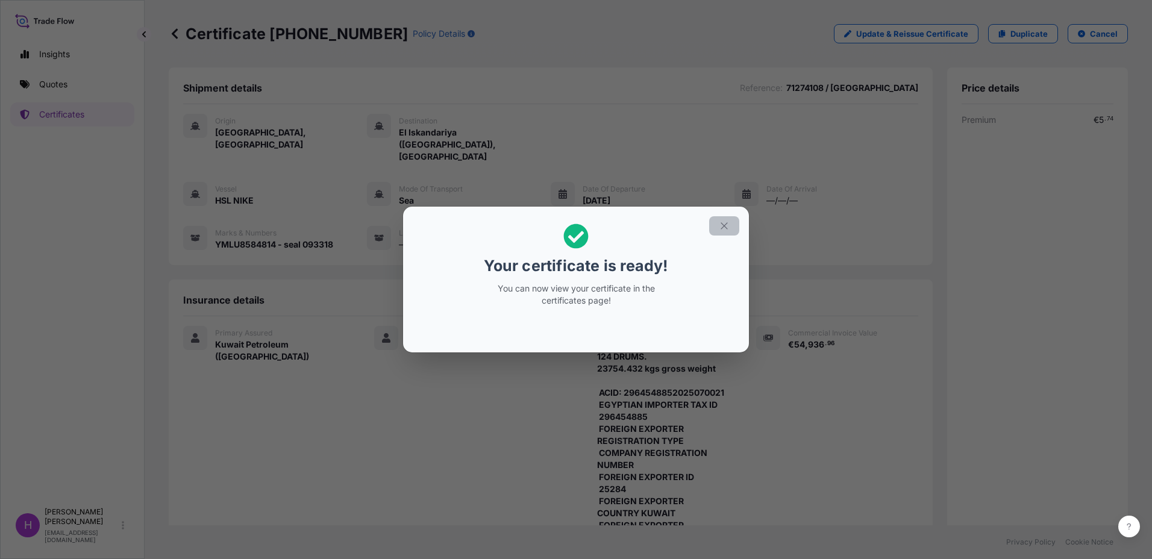
click at [723, 222] on icon "button" at bounding box center [724, 226] width 11 height 11
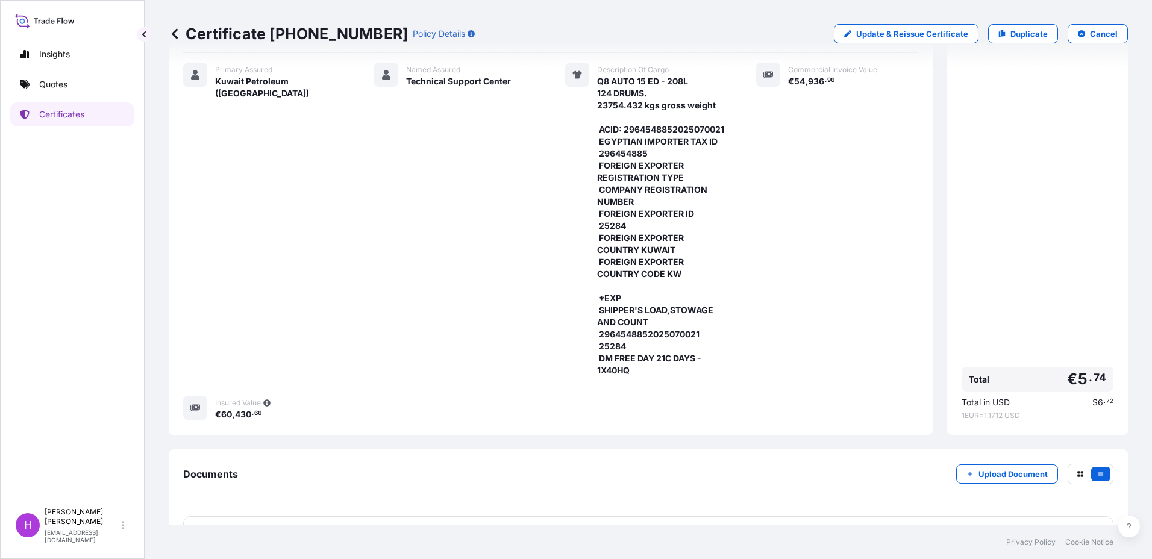
scroll to position [288, 0]
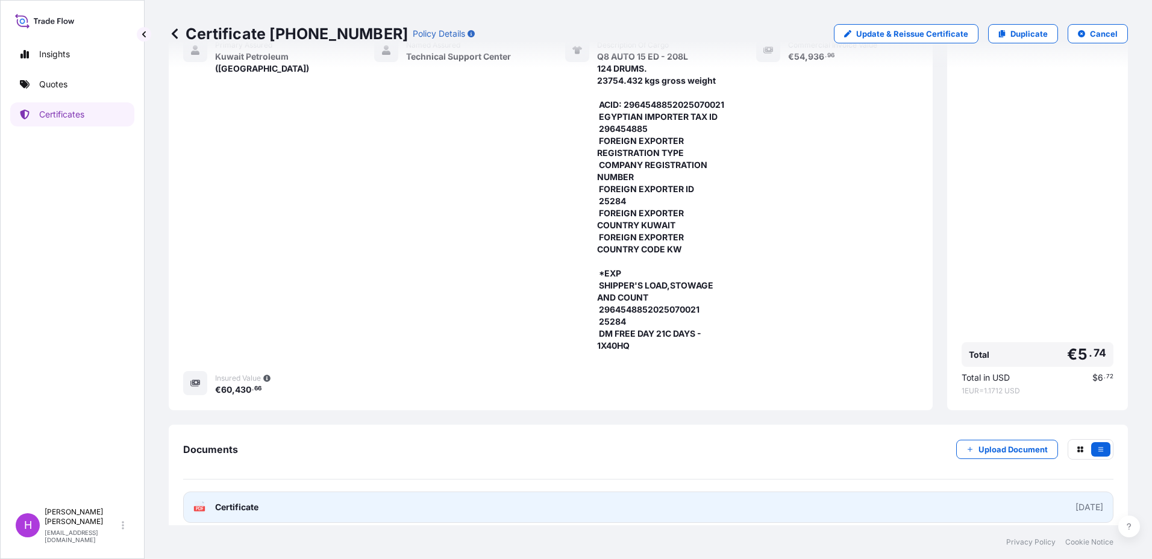
click at [227, 502] on span "Certificate" at bounding box center [236, 508] width 43 height 12
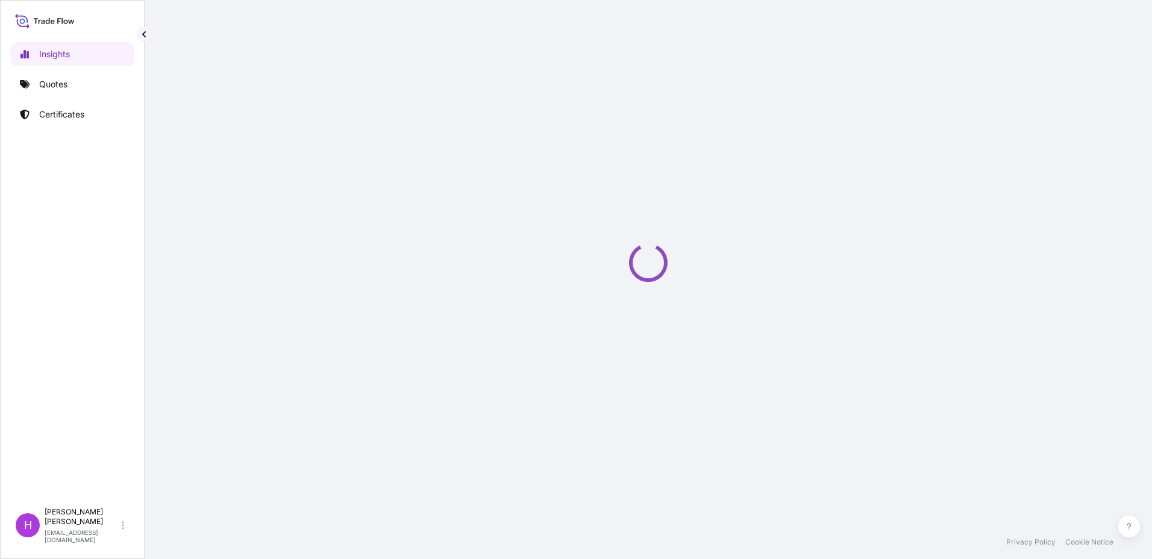
select select "2025"
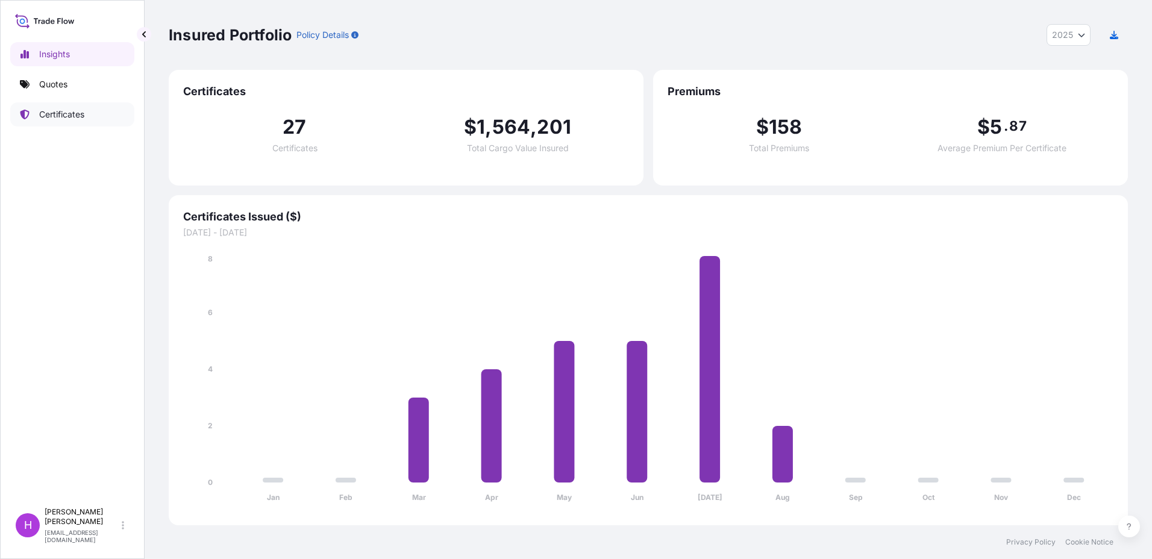
click at [63, 112] on p "Certificates" at bounding box center [61, 114] width 45 height 12
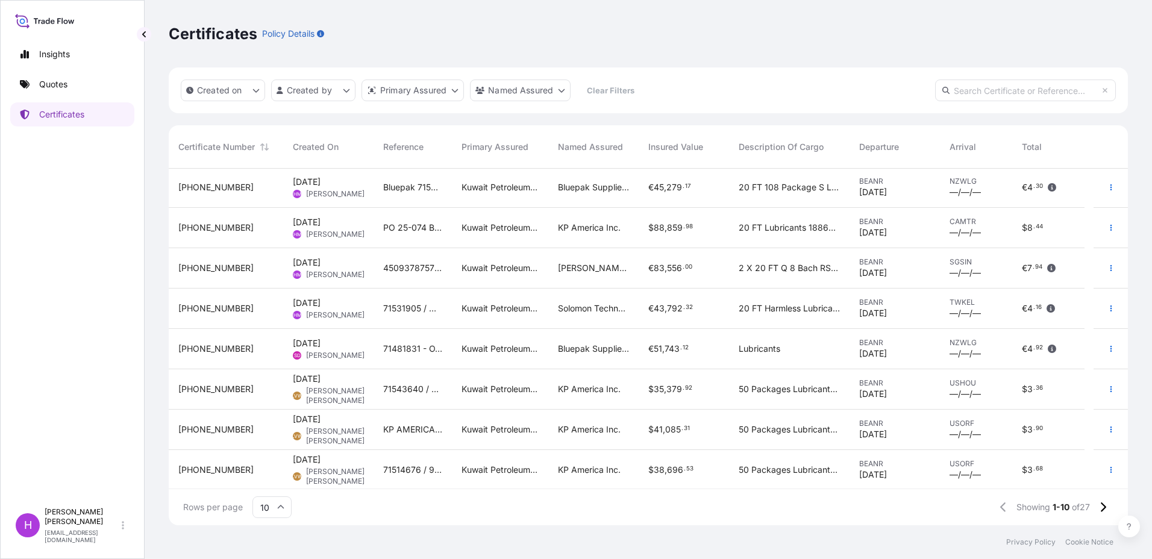
scroll to position [84, 0]
